Goal: Communication & Community: Ask a question

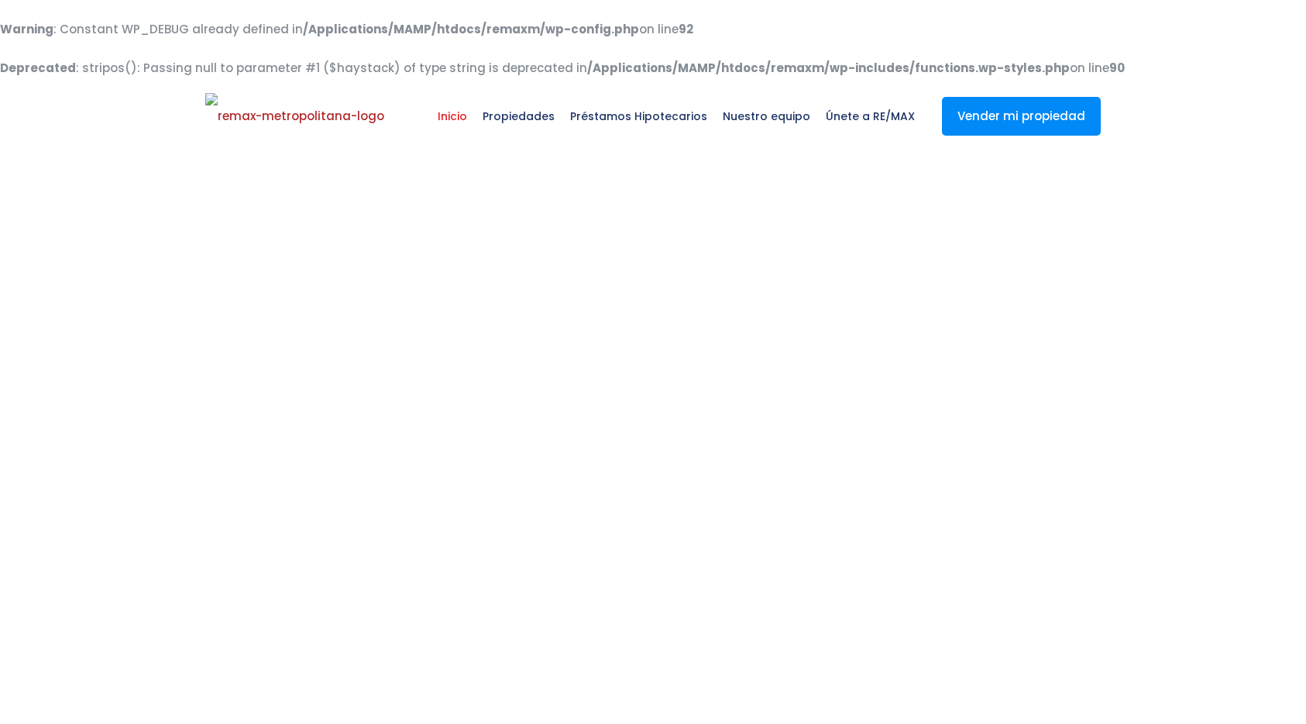
select select
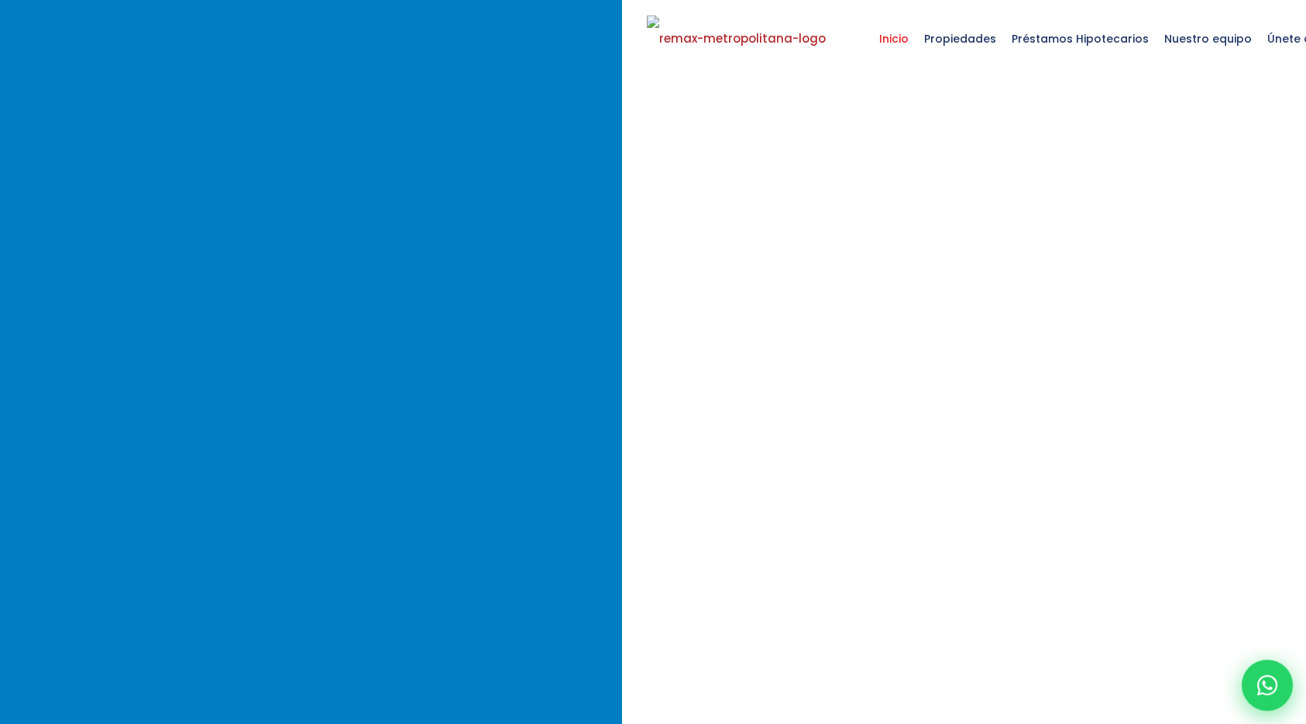
click at [1268, 689] on icon at bounding box center [1268, 685] width 20 height 20
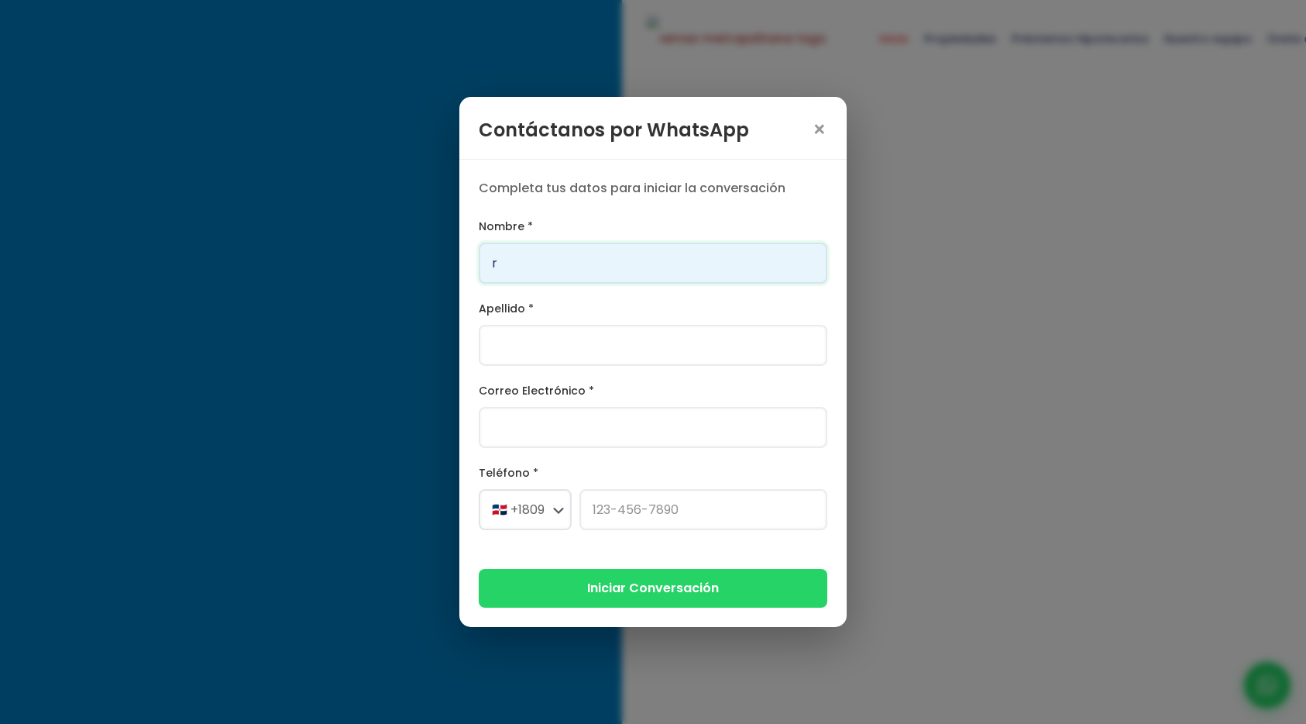
click at [574, 262] on input "r" at bounding box center [653, 263] width 349 height 41
type input "aa"
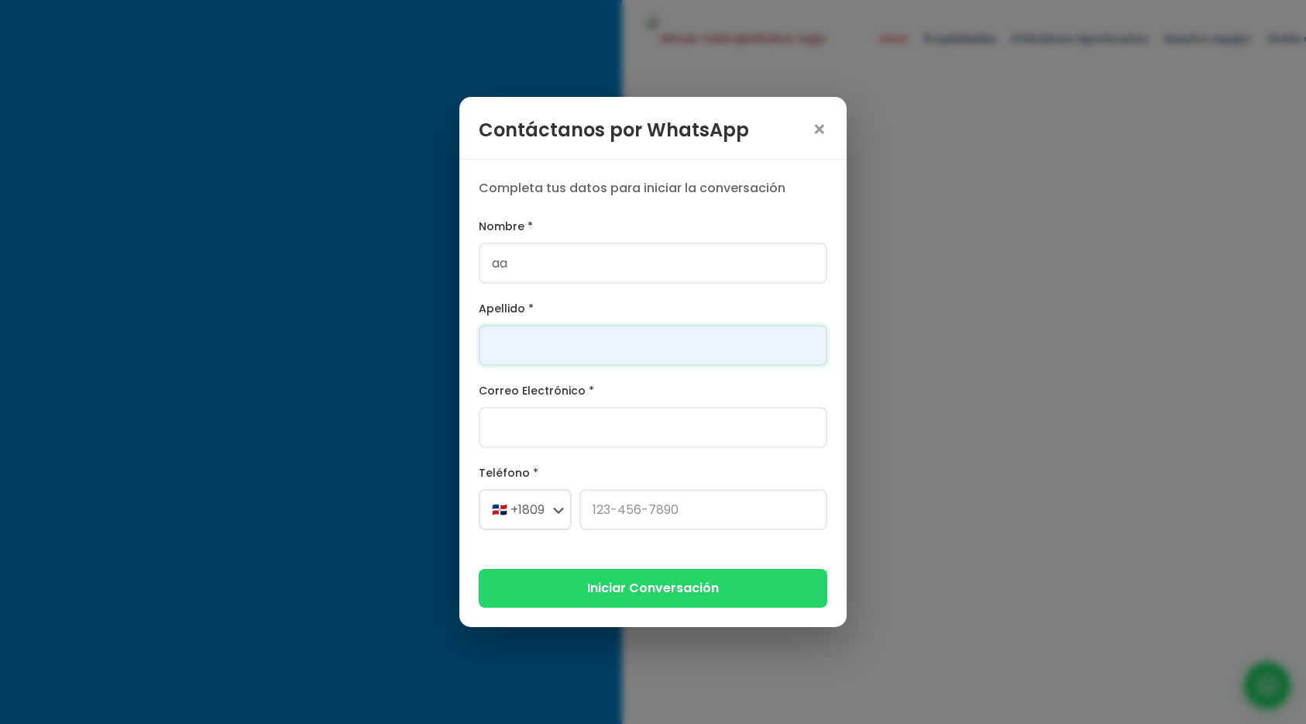
click at [561, 331] on input "Apellido *" at bounding box center [653, 345] width 349 height 41
type input "aa"
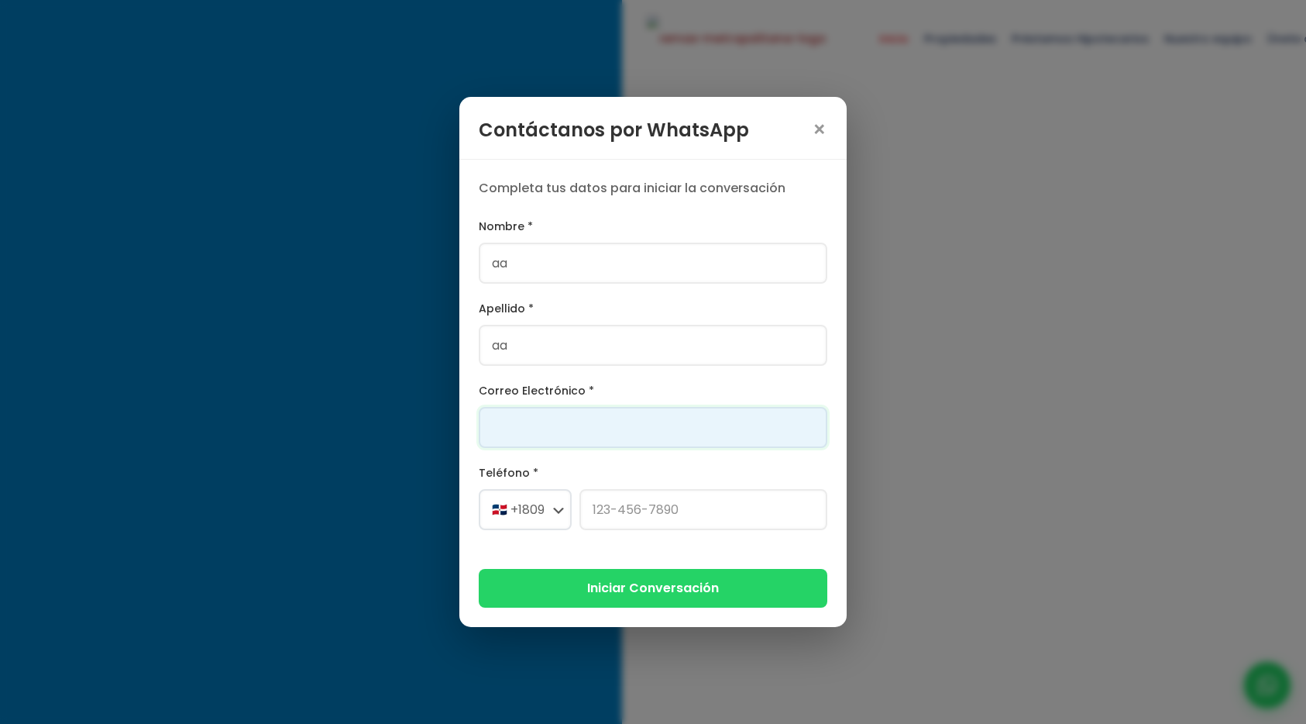
click at [563, 422] on input "Correo Electrónico *" at bounding box center [653, 427] width 349 height 41
type input "[PERSON_NAME][EMAIL_ADDRESS][DOMAIN_NAME]"
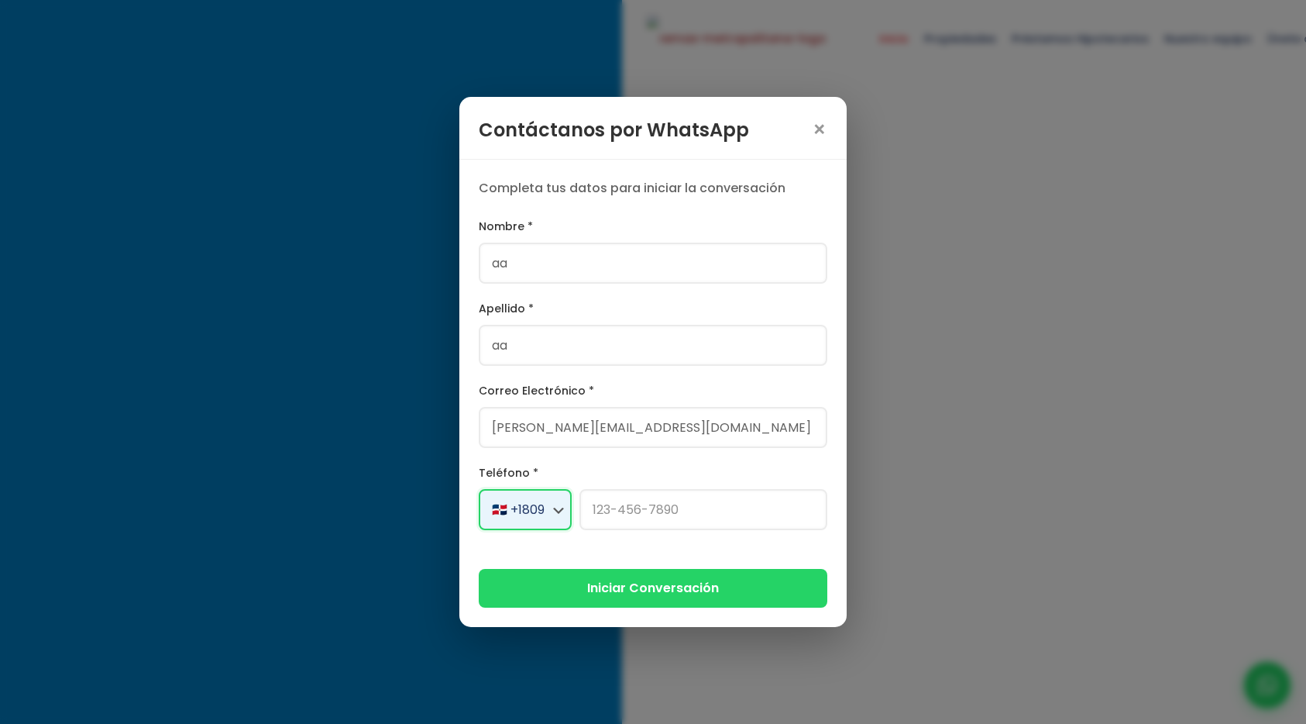
select select "+1"
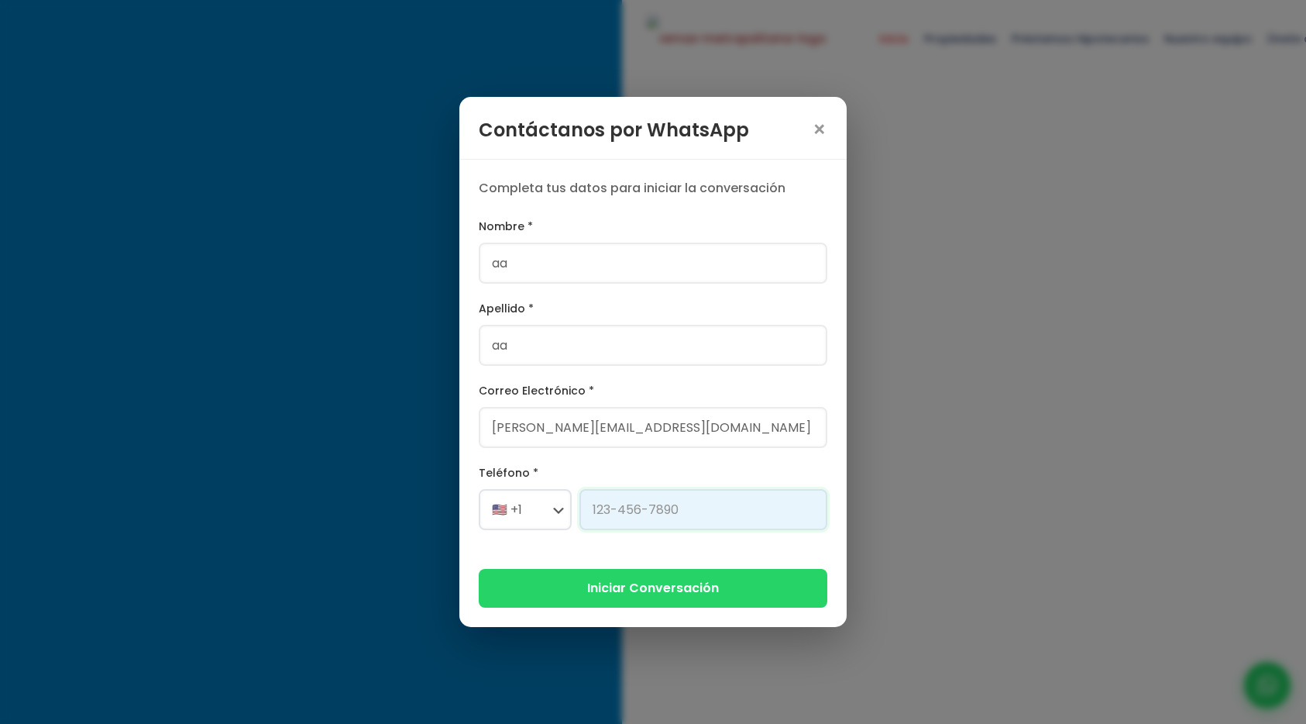
type input "[PHONE_NUMBER]"
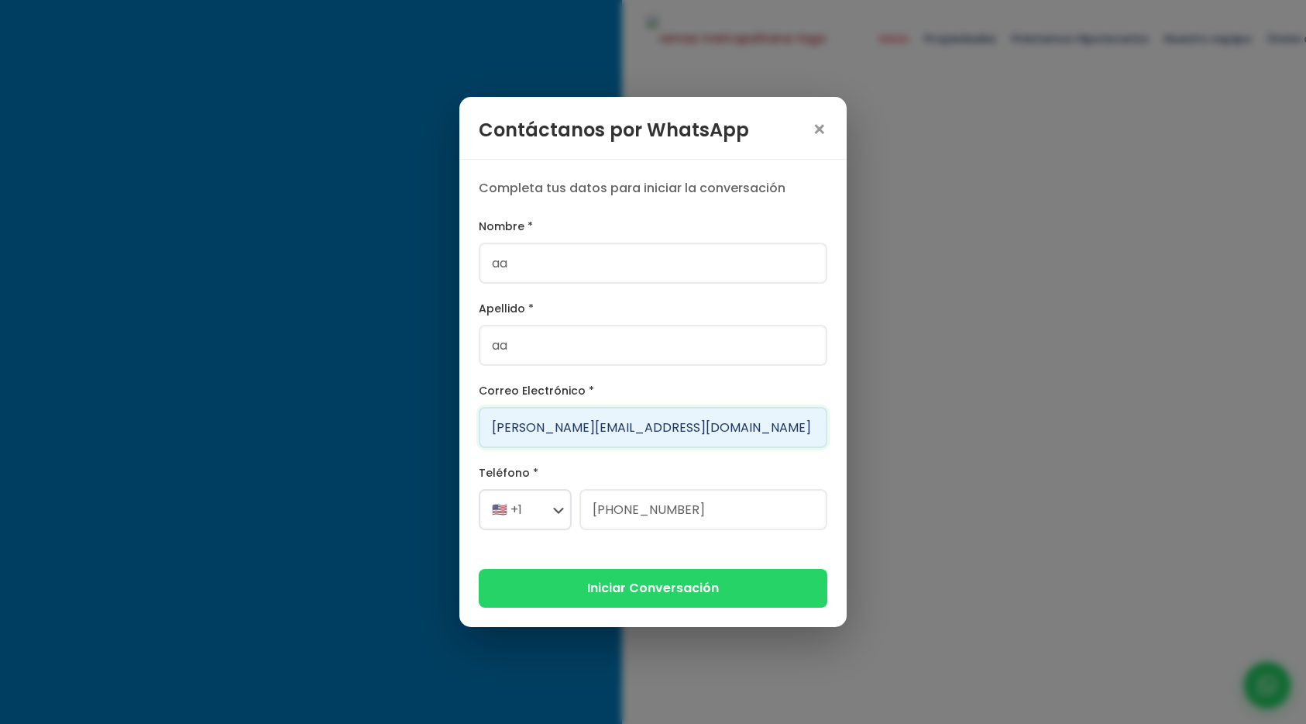
click at [542, 431] on input "[PERSON_NAME][EMAIL_ADDRESS][DOMAIN_NAME]" at bounding box center [653, 427] width 349 height 41
type input "[EMAIL_ADDRESS][DOMAIN_NAME]"
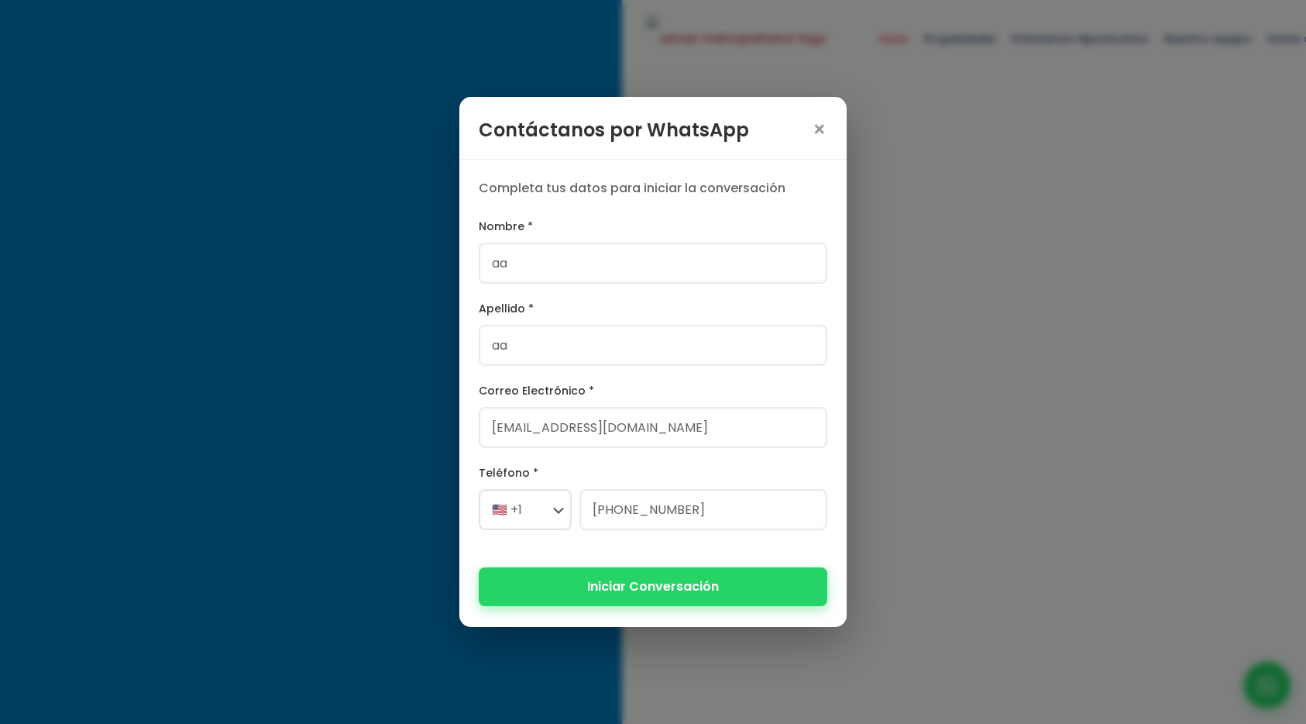
click at [593, 589] on button "Iniciar Conversación" at bounding box center [653, 586] width 349 height 38
